Goal: Task Accomplishment & Management: Use online tool/utility

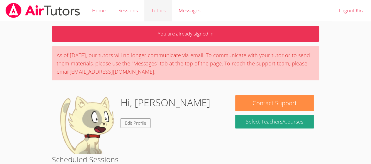
click at [152, 12] on link "Tutors" at bounding box center [158, 10] width 28 height 21
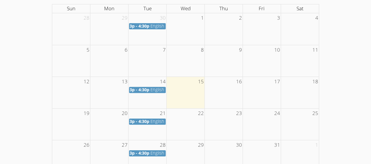
scroll to position [106, 0]
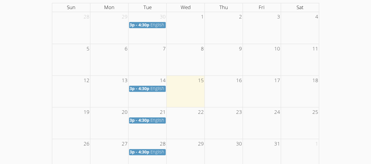
click at [151, 88] on span "English 10" at bounding box center [161, 89] width 20 height 6
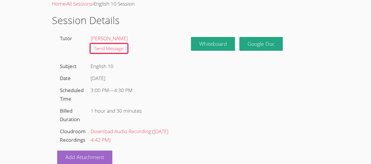
scroll to position [30, 0]
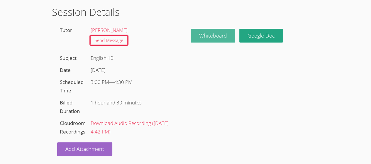
click at [219, 31] on button "Whiteboard" at bounding box center [213, 36] width 44 height 14
